Goal: Navigation & Orientation: Find specific page/section

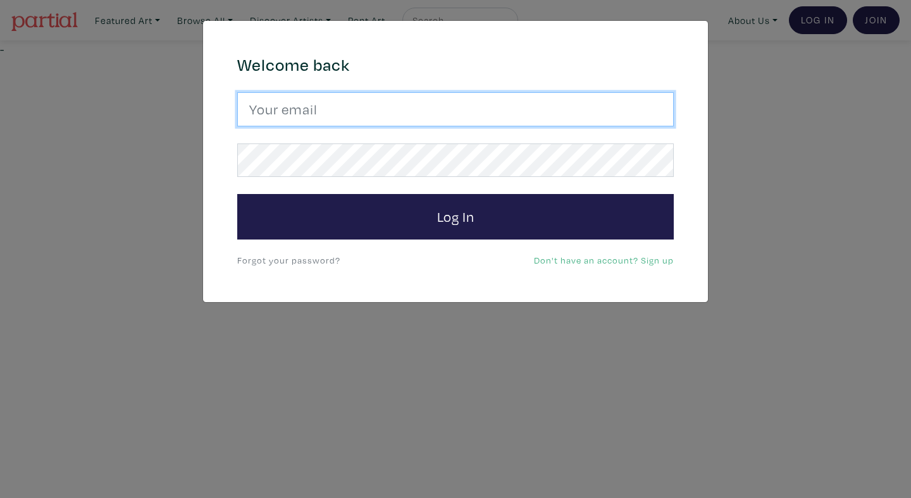
click at [548, 114] on input "email" at bounding box center [455, 109] width 436 height 34
type input "anoomub45@gmail.com"
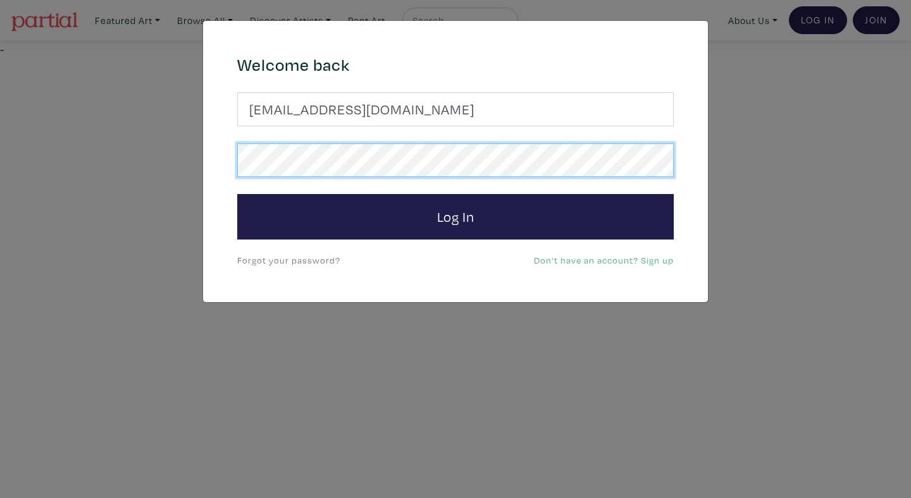
click at [237, 194] on button "Log In" at bounding box center [455, 217] width 436 height 46
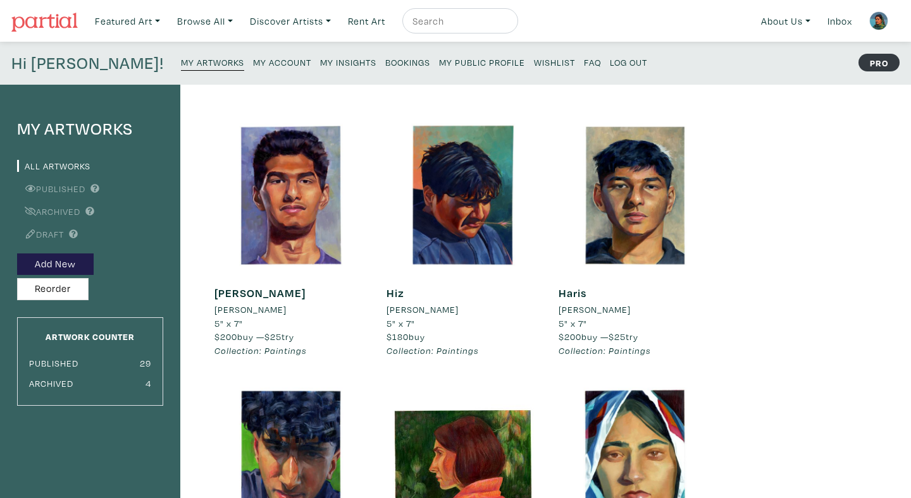
click at [385, 59] on small "Bookings" at bounding box center [407, 62] width 45 height 12
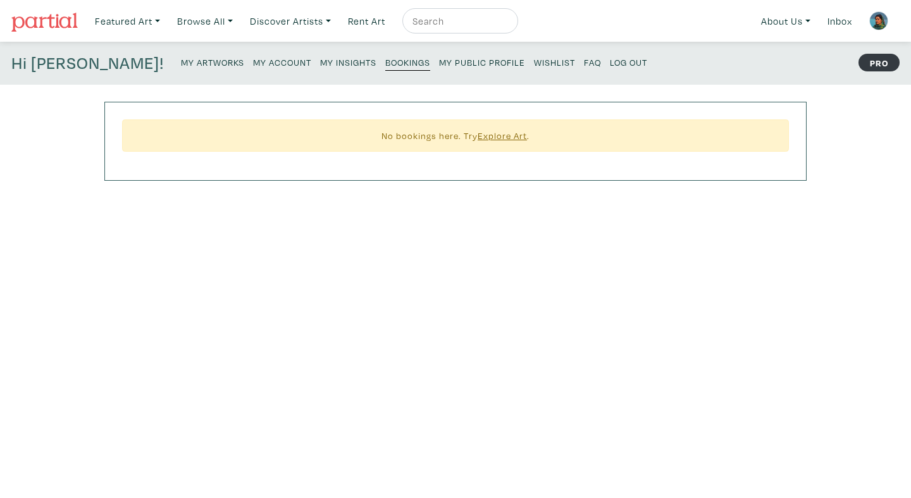
click at [320, 63] on small "My Insights" at bounding box center [348, 62] width 56 height 12
